Goal: Task Accomplishment & Management: Manage account settings

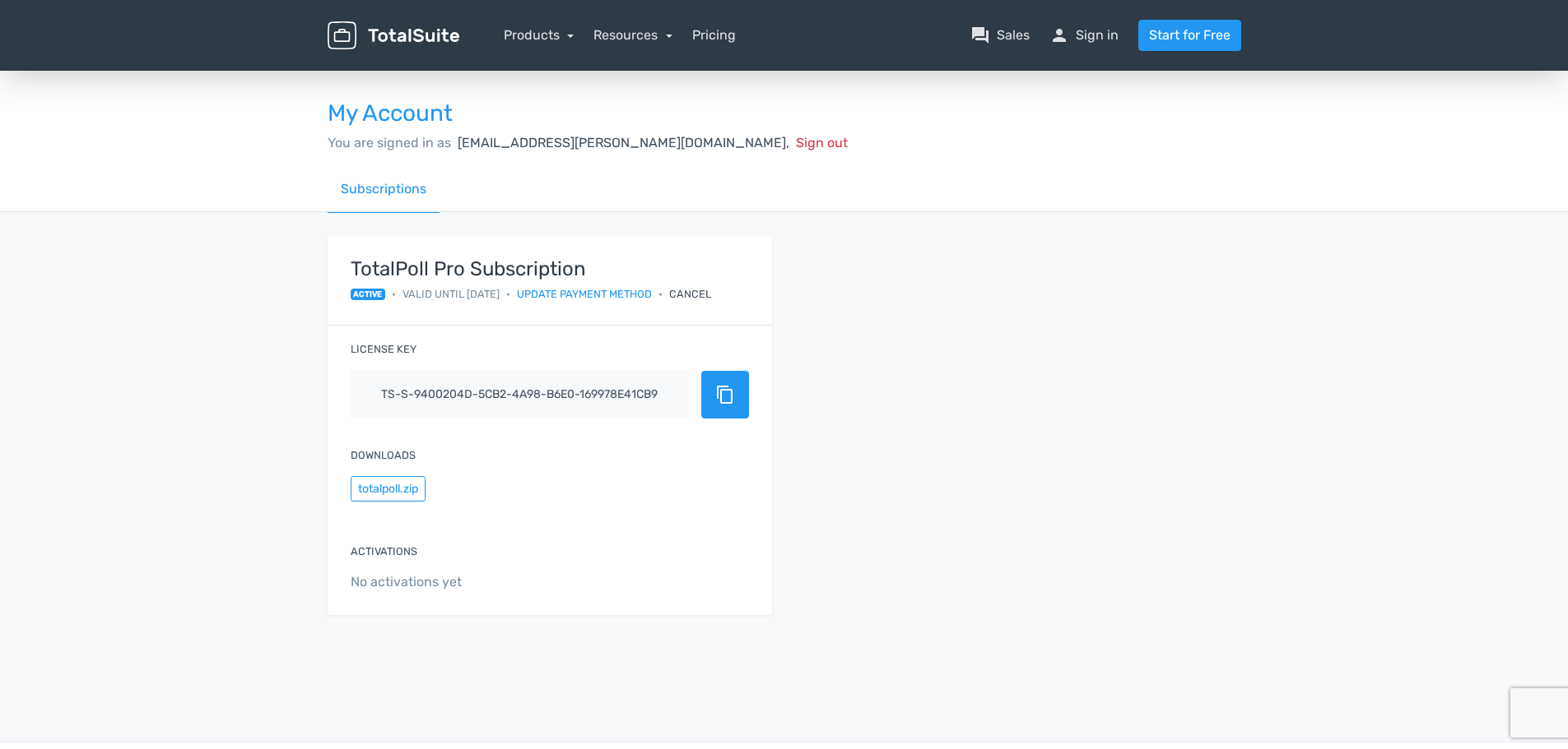
click at [738, 400] on button "content_copy" at bounding box center [725, 395] width 48 height 48
click at [425, 395] on input "ts-s-9400204d-5cb2-4a98-b6e0-169978e41cb9" at bounding box center [519, 395] width 337 height 48
click at [736, 385] on button "content_copy" at bounding box center [725, 395] width 48 height 48
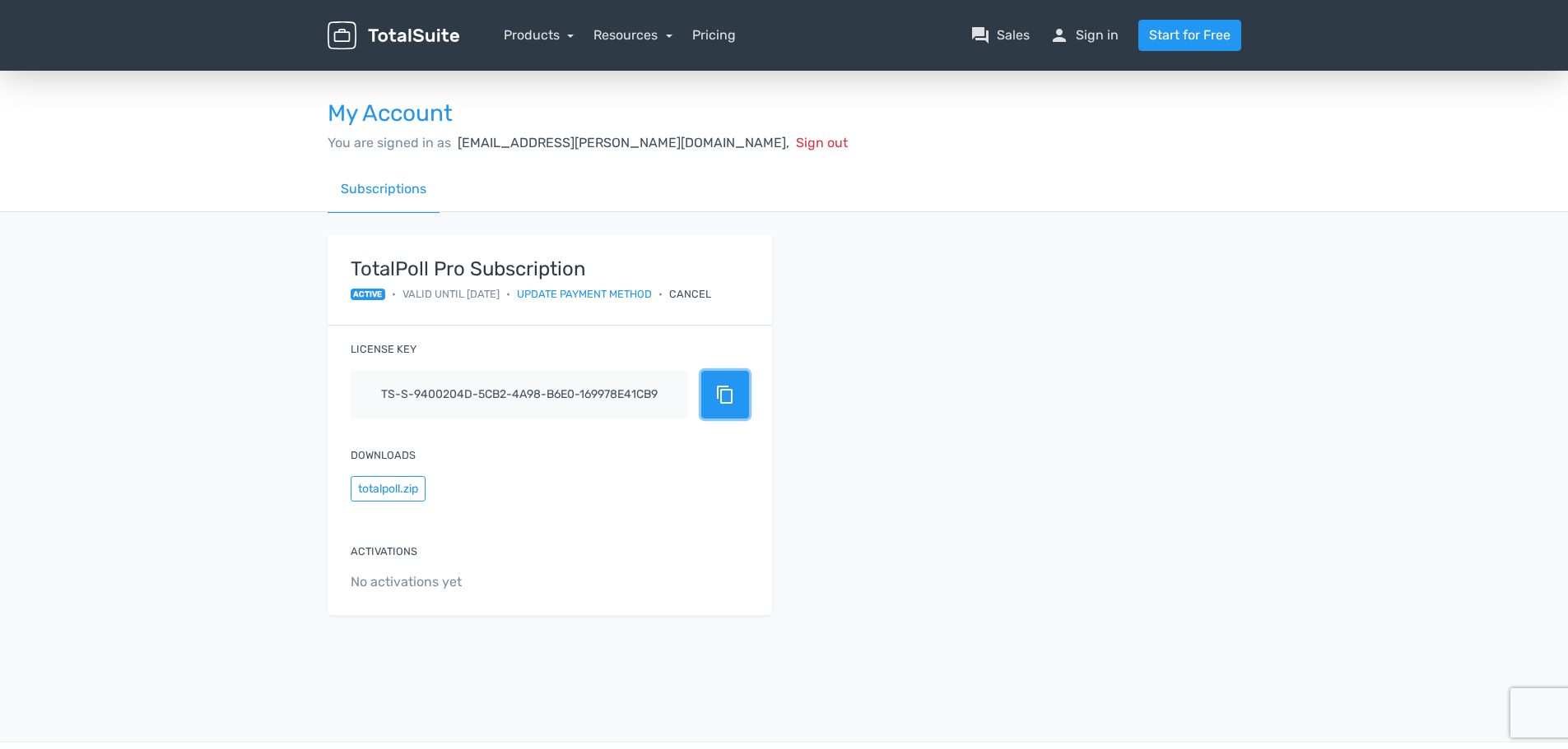
click at [723, 388] on span "content_copy" at bounding box center [724, 395] width 20 height 20
